Goal: Find specific page/section: Find specific page/section

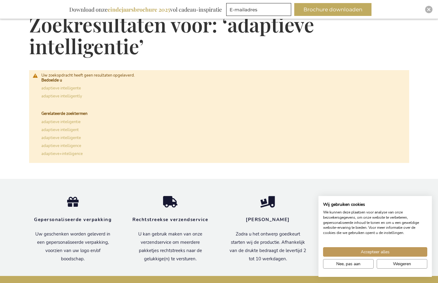
scroll to position [92, 0]
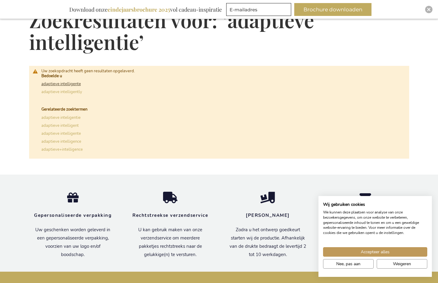
click at [60, 83] on link "adaptieve intelligente" at bounding box center [61, 84] width 40 height 6
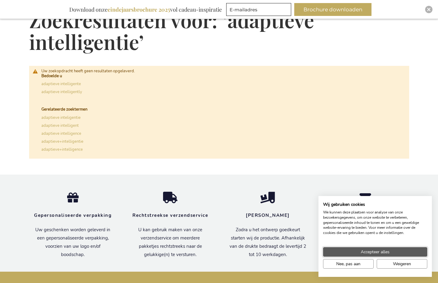
click at [369, 251] on span "Accepteer alles" at bounding box center [375, 252] width 29 height 6
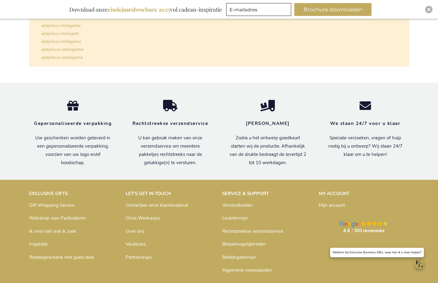
scroll to position [31, 0]
